Goal: Task Accomplishment & Management: Manage account settings

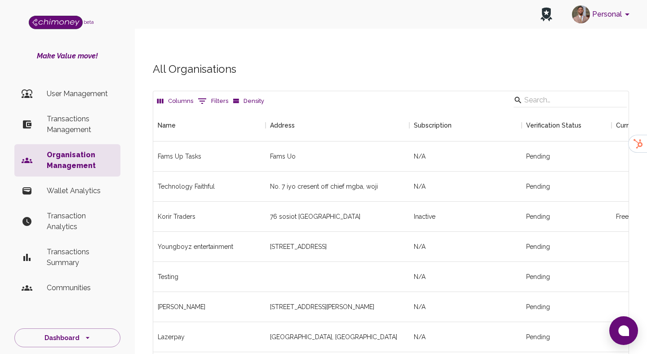
scroll to position [1537, 475]
click at [552, 93] on input "Search" at bounding box center [568, 100] width 89 height 14
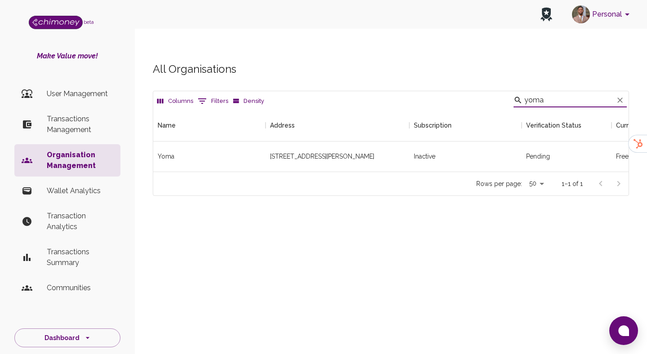
scroll to position [0, 315]
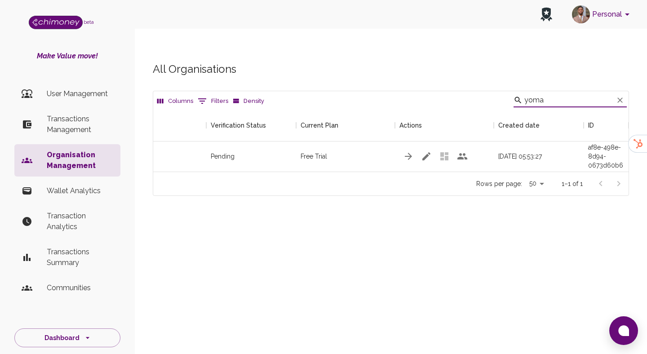
type input "yoma"
click at [430, 151] on icon "button" at bounding box center [426, 156] width 11 height 11
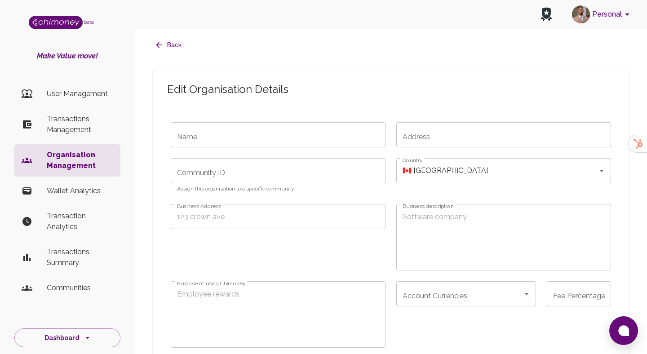
type input "Yoma"
type input "[STREET_ADDRESS][PERSON_NAME]"
type textarea "RLabs is an award-winning social enterprise, established in [GEOGRAPHIC_DATA], …"
type textarea "Youth rewards"
type input "partner_white_glove_[DATE]"
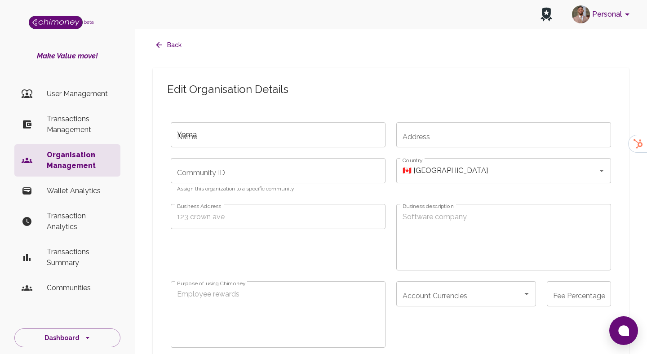
type input "month"
radio input "false"
checkbox input "true"
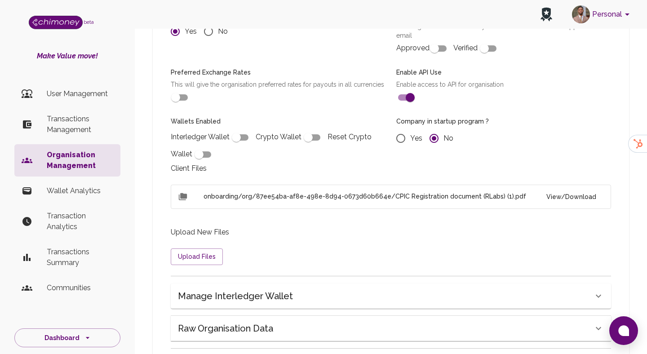
scroll to position [726, 0]
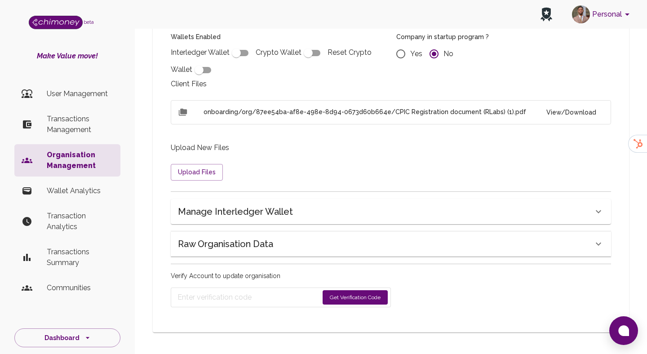
click at [560, 114] on button "View/Download" at bounding box center [571, 112] width 64 height 17
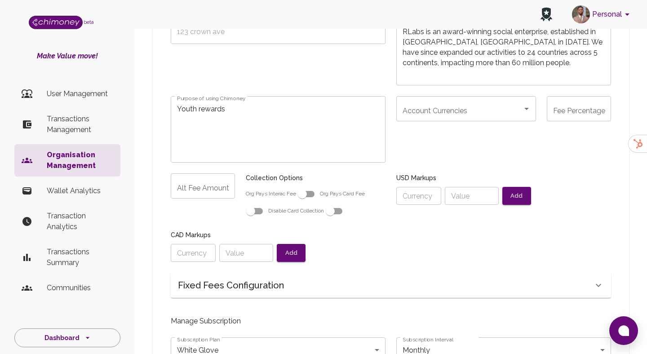
scroll to position [204, 0]
click at [420, 99] on input "Account Currencies" at bounding box center [459, 107] width 118 height 17
click at [416, 120] on span "USD" at bounding box center [466, 114] width 140 height 16
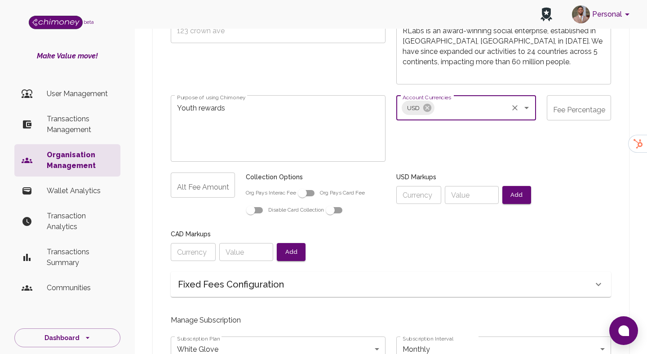
click at [440, 99] on input "Account Currencies" at bounding box center [471, 107] width 71 height 17
click at [415, 124] on span "CAD" at bounding box center [466, 131] width 140 height 16
click at [485, 99] on input "Account Currencies" at bounding box center [489, 107] width 36 height 17
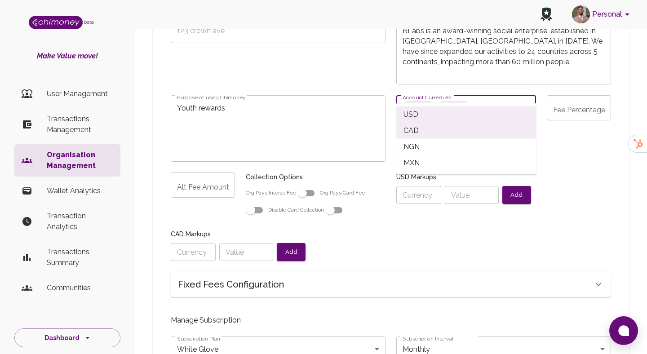
click at [427, 142] on span "NGN" at bounding box center [466, 147] width 140 height 16
radio input "false"
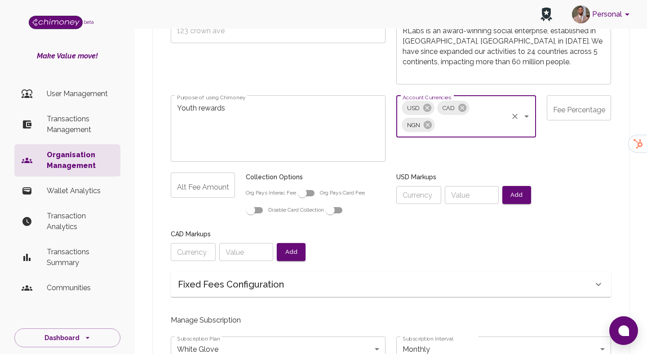
click at [200, 174] on input "Alt Fee Amount" at bounding box center [203, 185] width 64 height 25
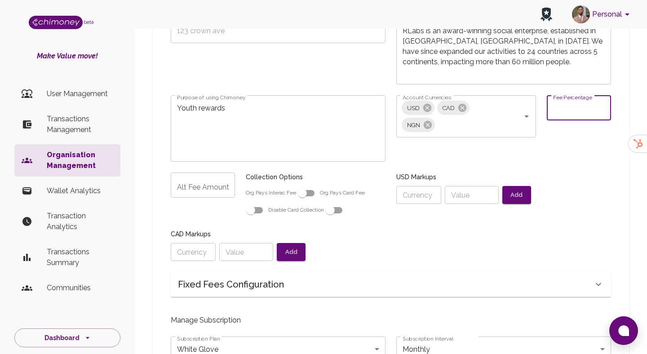
click at [568, 95] on div "Fee Percentage Fee Percentage" at bounding box center [579, 107] width 64 height 25
type input "1"
radio input "false"
type input "12"
radio input "false"
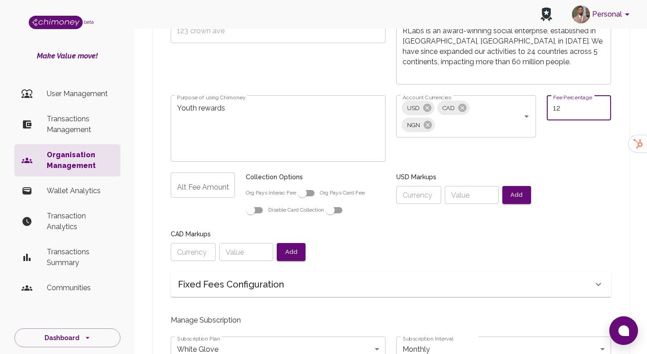
type input "12/"
radio input "false"
type input "12"
radio input "false"
type input "12."
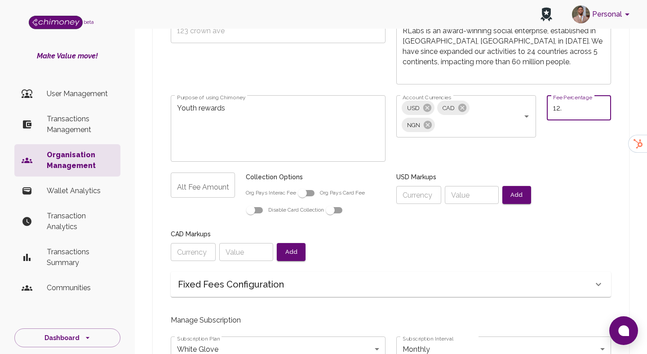
radio input "false"
type input "12.7"
radio input "false"
type input "12.7%"
radio input "false"
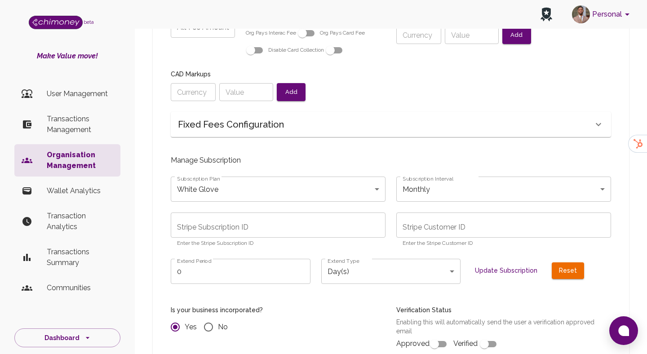
scroll to position [367, 0]
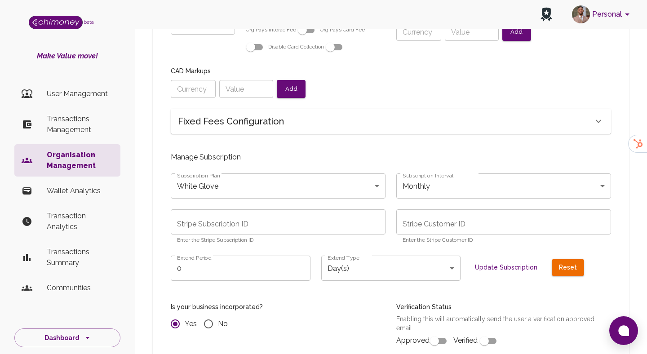
type input "12.7%"
click at [253, 256] on input "0" at bounding box center [241, 268] width 140 height 25
radio input "false"
type input "6"
radio input "false"
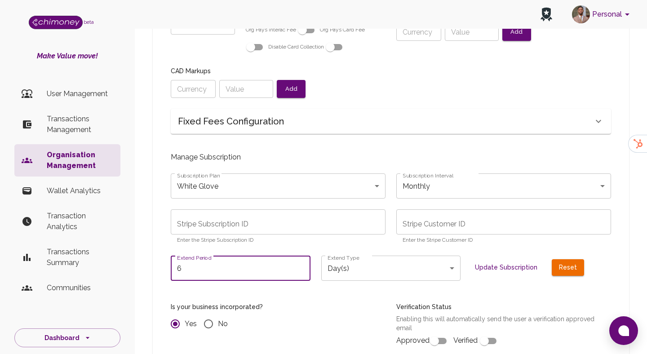
radio input "false"
type input "3"
radio input "false"
type input "3"
click at [399, 249] on body "Personal beta Make Value move! User Management Transactions Management Organisa…" at bounding box center [323, 182] width 647 height 1098
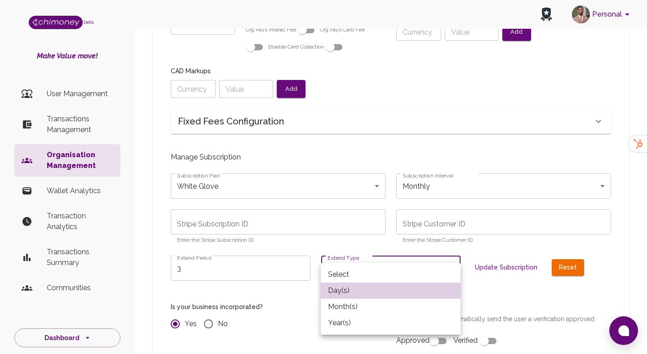
click at [353, 305] on li "Month(s)" at bounding box center [391, 307] width 140 height 16
type input "month"
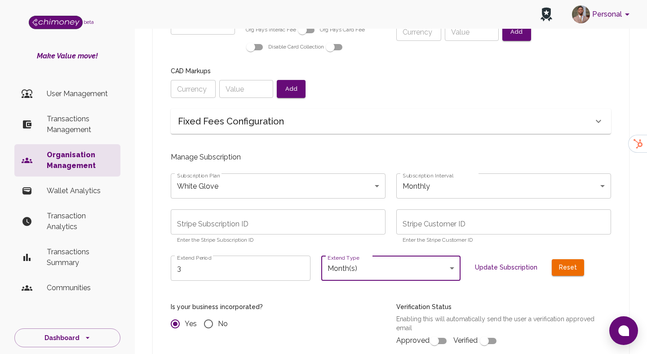
click at [518, 259] on button "Update Subscription" at bounding box center [506, 267] width 70 height 17
radio input "false"
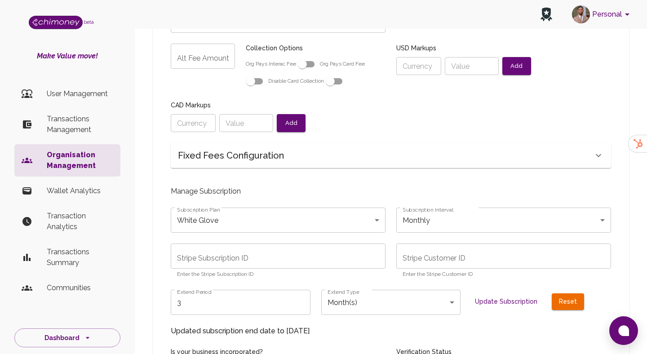
scroll to position [323, 0]
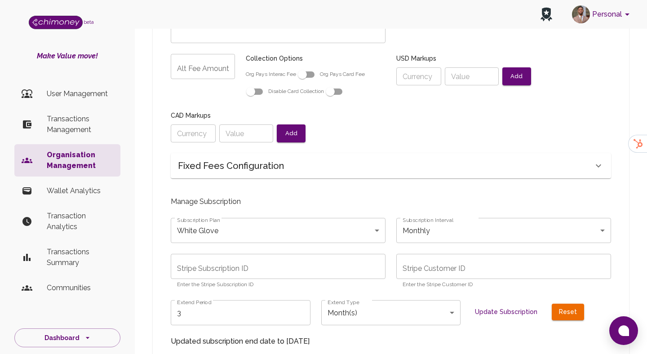
click at [244, 222] on body "Personal beta Make Value move! User Management Transactions Management Organisa…" at bounding box center [323, 231] width 647 height 1109
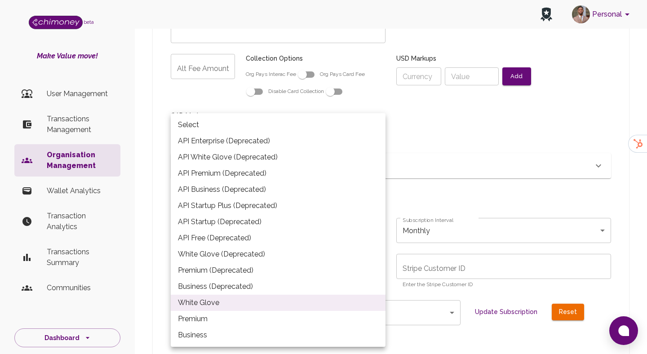
click at [153, 224] on div at bounding box center [323, 177] width 647 height 354
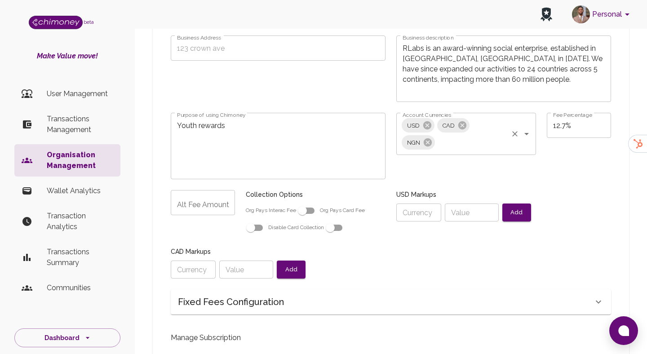
scroll to position [186, 0]
click at [581, 113] on input "12.7%" at bounding box center [579, 125] width 64 height 25
click at [350, 295] on div "Fixed Fees Configuration" at bounding box center [385, 302] width 415 height 14
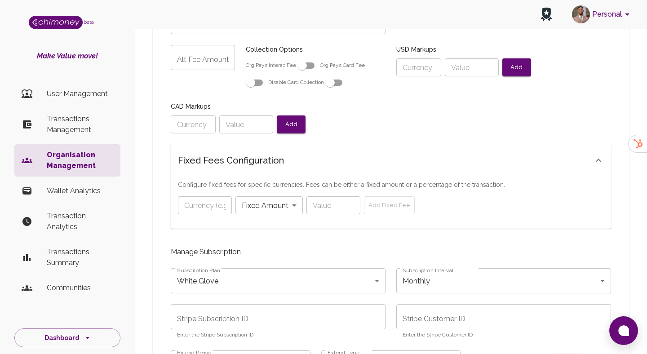
scroll to position [372, 0]
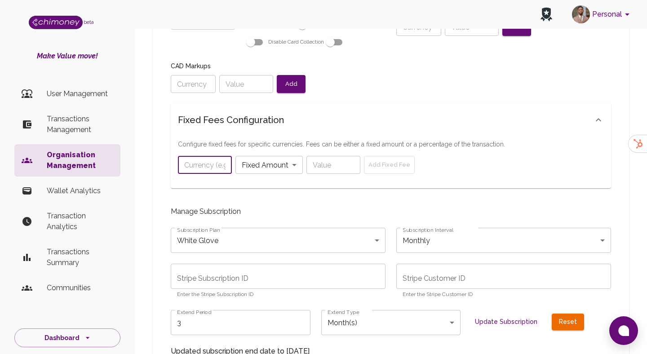
click at [205, 156] on input "text" at bounding box center [205, 165] width 54 height 18
paste input "12.7%"
type input "12.7%"
radio input "false"
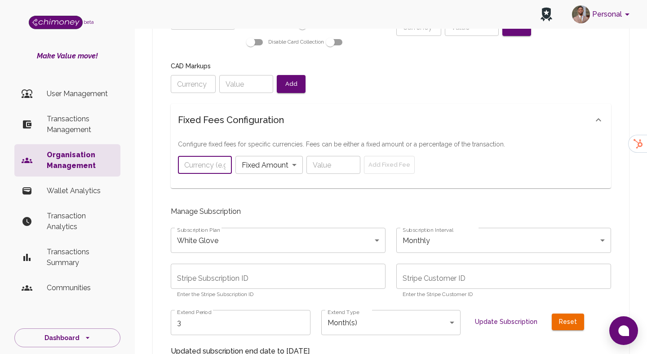
click at [224, 156] on input "text" at bounding box center [205, 165] width 54 height 18
click at [319, 156] on input "number" at bounding box center [333, 165] width 54 height 18
paste input "12.7"
type input "12.7"
radio input "false"
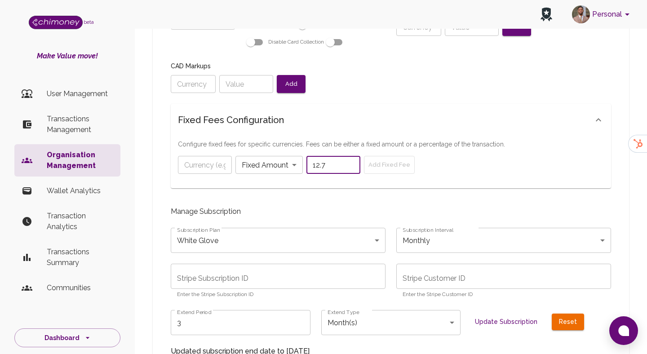
type input "12.7"
click at [205, 156] on input "text" at bounding box center [205, 165] width 54 height 18
type input "U"
radio input "false"
type input "US"
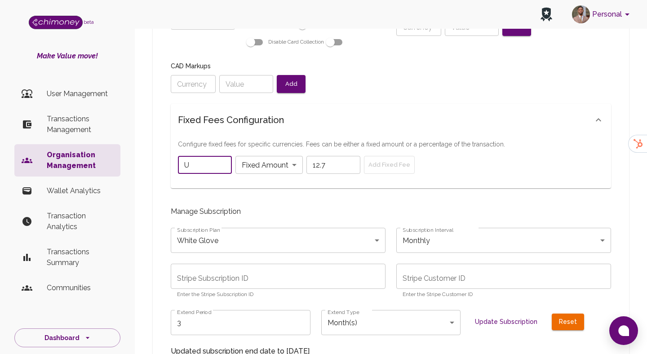
radio input "false"
type input "USD"
radio input "false"
type input "USD"
click at [335, 113] on div "Fixed Fees Configuration" at bounding box center [385, 120] width 415 height 14
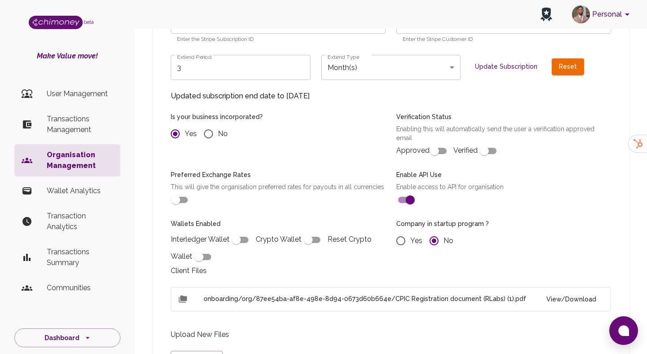
scroll to position [579, 0]
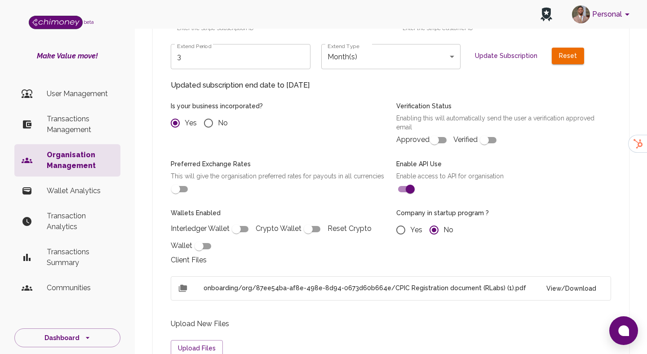
click at [180, 181] on input "checkbox" at bounding box center [175, 189] width 51 height 17
checkbox input "true"
radio input "false"
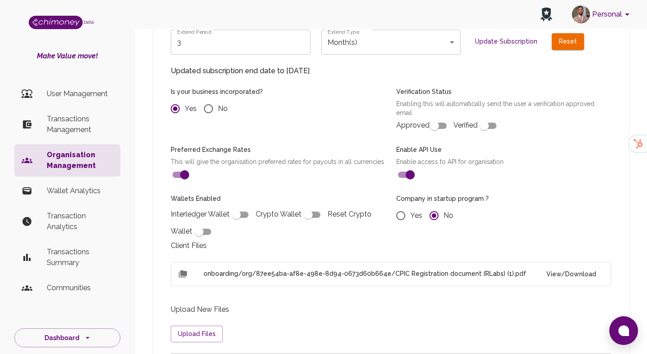
scroll to position [595, 0]
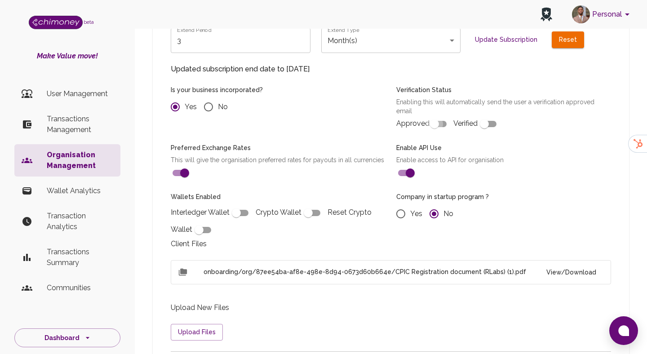
click at [433, 115] on input "checkbox" at bounding box center [434, 123] width 51 height 17
checkbox input "true"
radio input "false"
click at [481, 115] on input "checkbox" at bounding box center [484, 123] width 51 height 17
checkbox input "true"
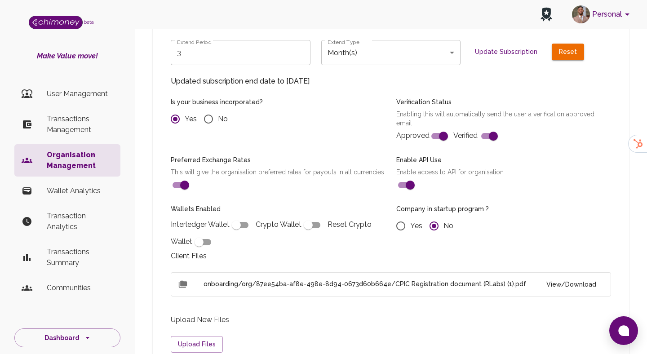
scroll to position [737, 0]
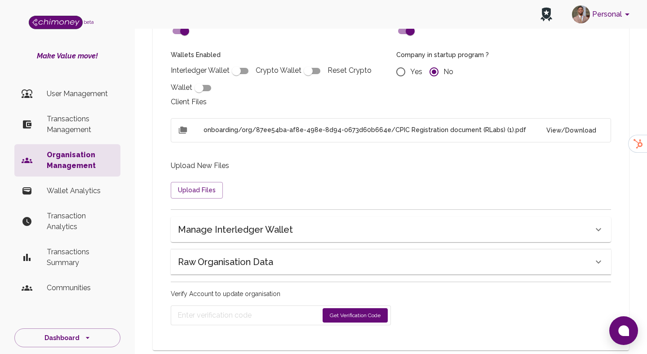
click at [347, 308] on button "Get Verification Code" at bounding box center [355, 315] width 65 height 14
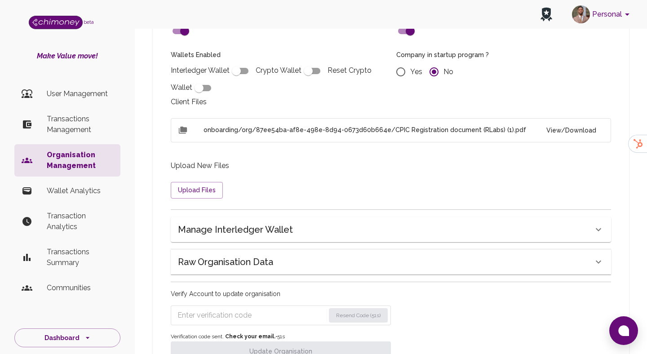
radio input "false"
click at [236, 308] on input "Enter verification code" at bounding box center [250, 315] width 147 height 14
paste input "1077"
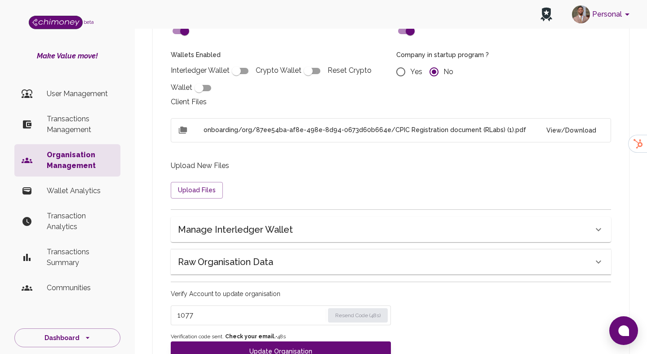
type input "1077"
click at [262, 341] on button "Update Organisation" at bounding box center [281, 351] width 220 height 20
radio input "false"
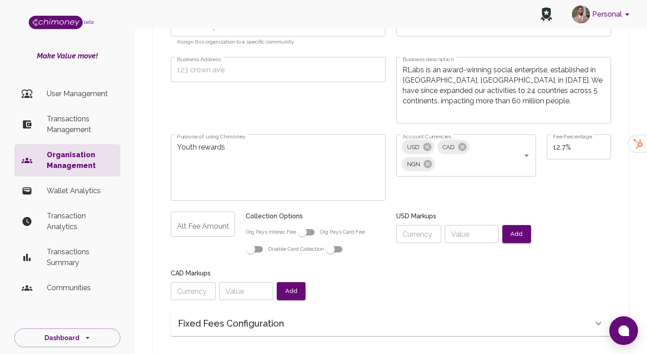
scroll to position [168, 0]
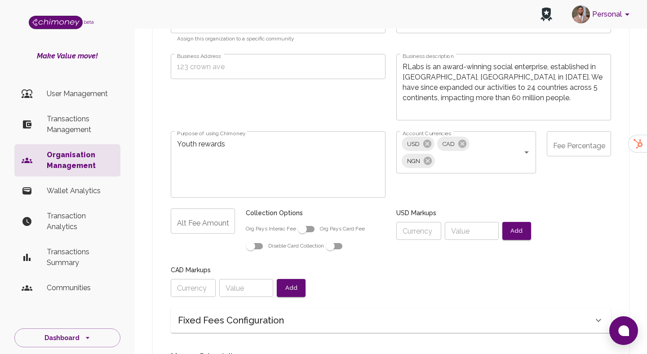
radio input "false"
type input "annual"
type input "sub_1SD2sYA6TBpqSfGxOrF4zaKA"
type input "cus_T9LZX3ByvgTd5E"
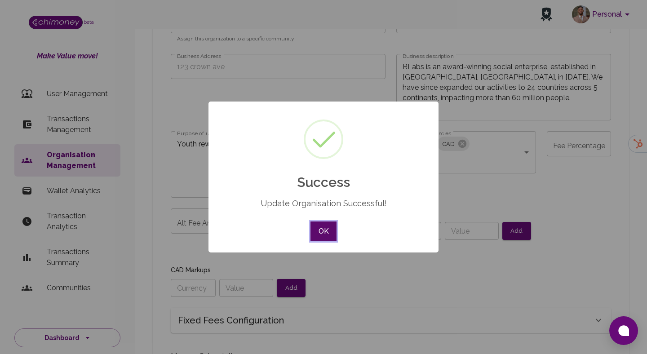
click at [322, 232] on button "OK" at bounding box center [323, 232] width 26 height 20
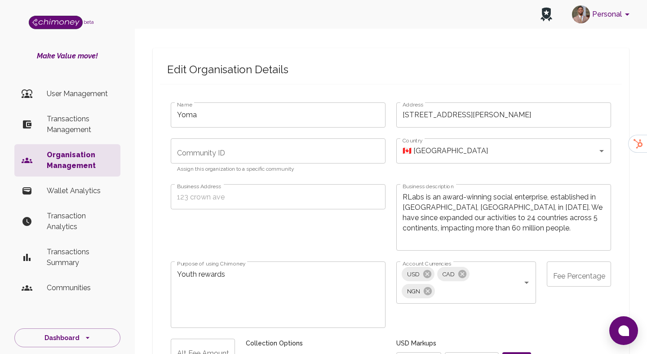
scroll to position [37, 0]
radio input "false"
click at [74, 156] on p "Organisation Management" at bounding box center [80, 161] width 66 height 22
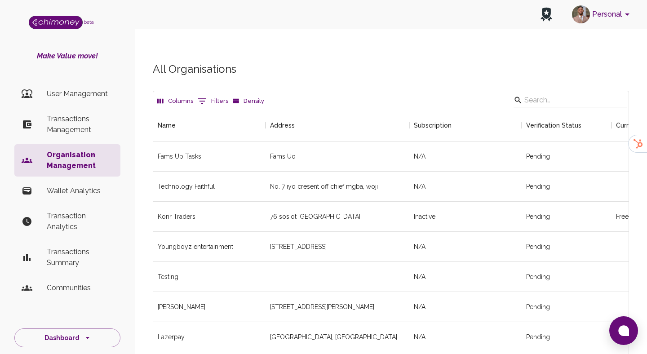
scroll to position [1537, 475]
click at [551, 93] on input "Search" at bounding box center [568, 100] width 89 height 14
type input "snake nation"
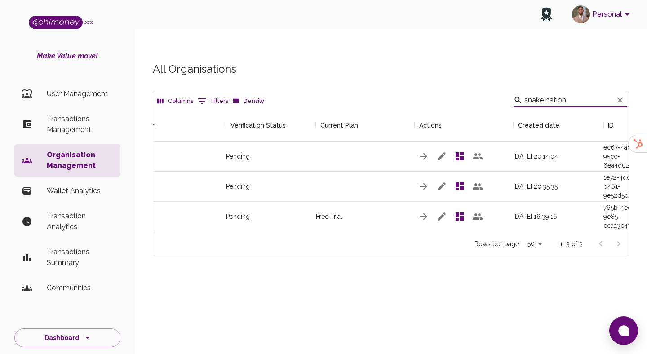
scroll to position [0, 315]
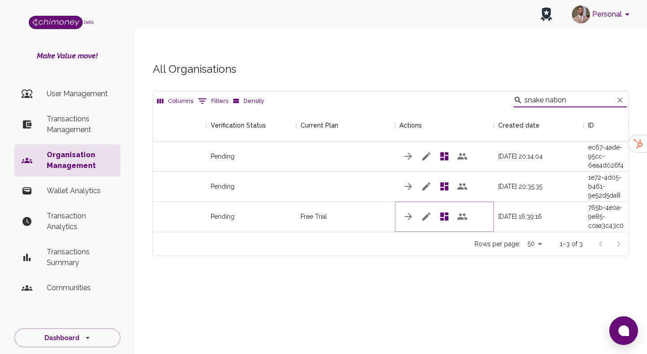
click at [429, 211] on icon "button" at bounding box center [426, 216] width 11 height 11
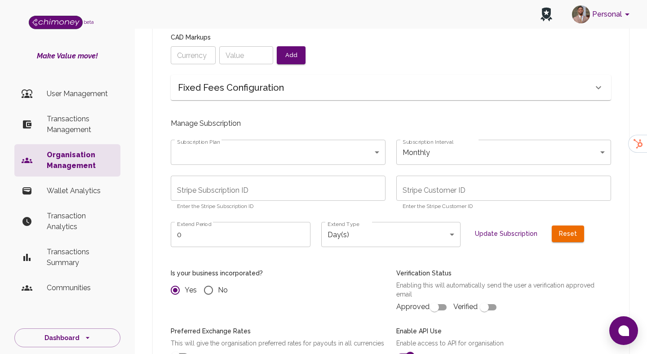
type input "Snake Nation"
type input "[EMAIL_ADDRESS][DOMAIN_NAME]"
type textarea "Content, Technology, and Culture company. Snake Nation is a media, community, a…"
type textarea "Cross-border payments, subaccount wallets, Multi-currency Wallets, off-ramps"
type input "partner_white_glove_[DATE]"
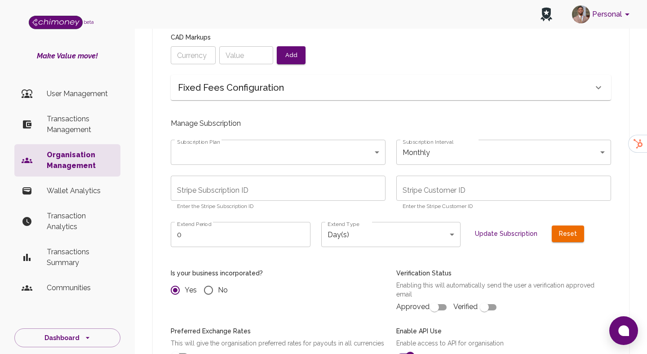
type input "month"
radio input "false"
checkbox input "true"
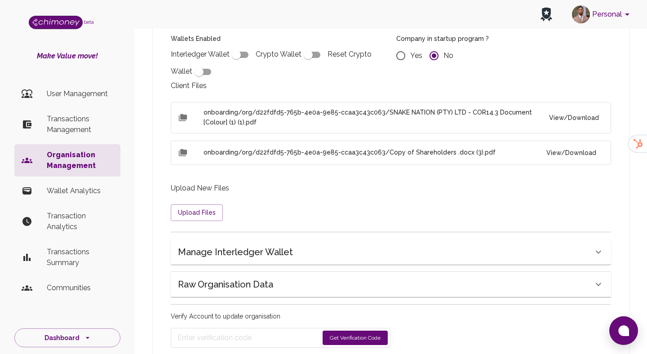
scroll to position [765, 0]
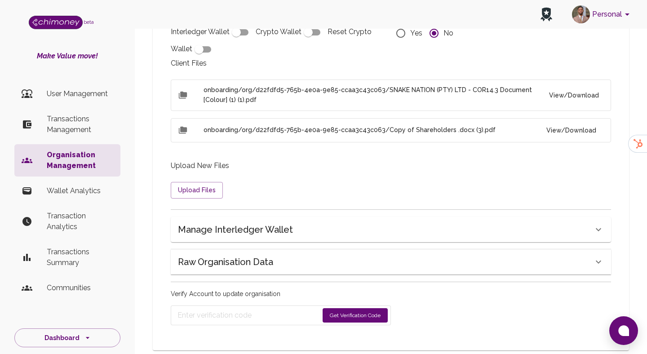
click at [277, 222] on h6 "Manage Interledger Wallet" at bounding box center [235, 229] width 115 height 14
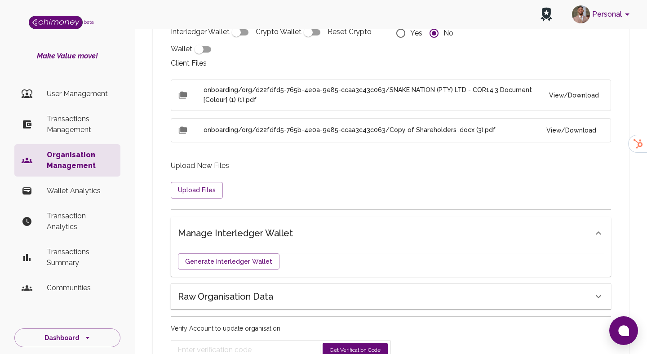
click at [266, 289] on h6 "Raw Organisation Data" at bounding box center [225, 296] width 95 height 14
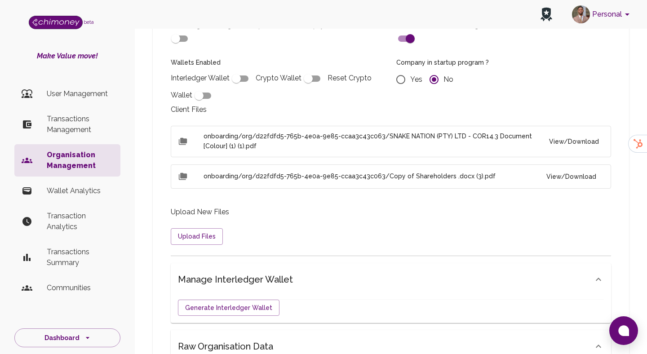
scroll to position [689, 0]
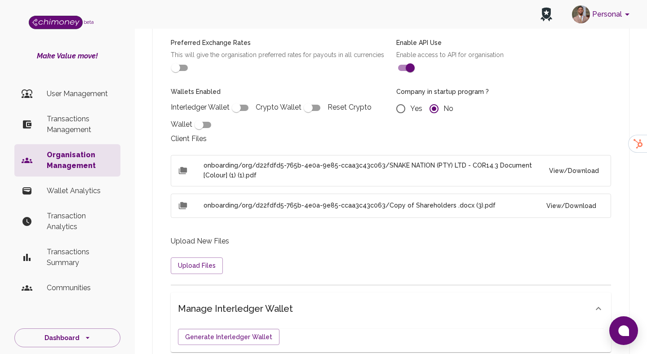
click at [587, 155] on li "onboarding/org/d22fdfd5-765b-4e0a-9e85-ccaa3c43c063/SNAKE NATION (PTY) LTD - CO…" at bounding box center [391, 170] width 440 height 31
click at [574, 163] on button "View/Download" at bounding box center [574, 171] width 59 height 17
click at [582, 198] on button "View/Download" at bounding box center [571, 206] width 64 height 17
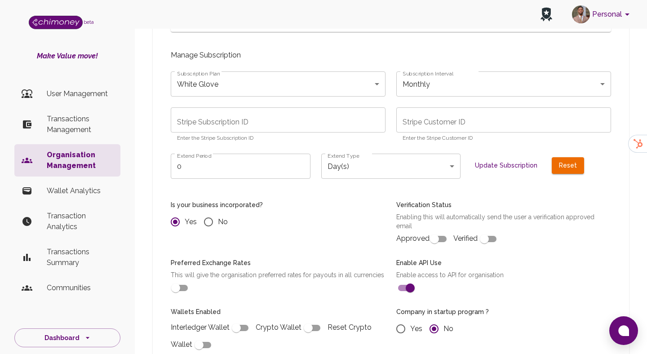
scroll to position [447, 0]
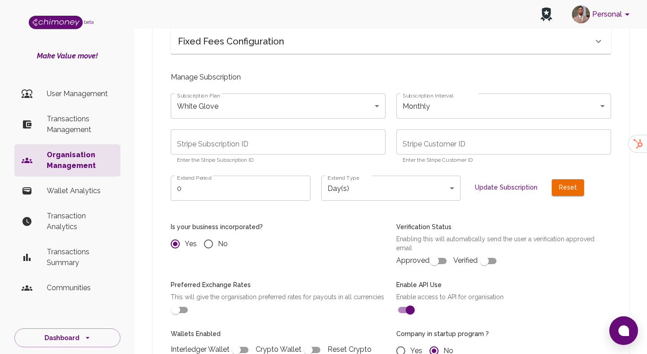
radio input "false"
